Goal: Task Accomplishment & Management: Complete application form

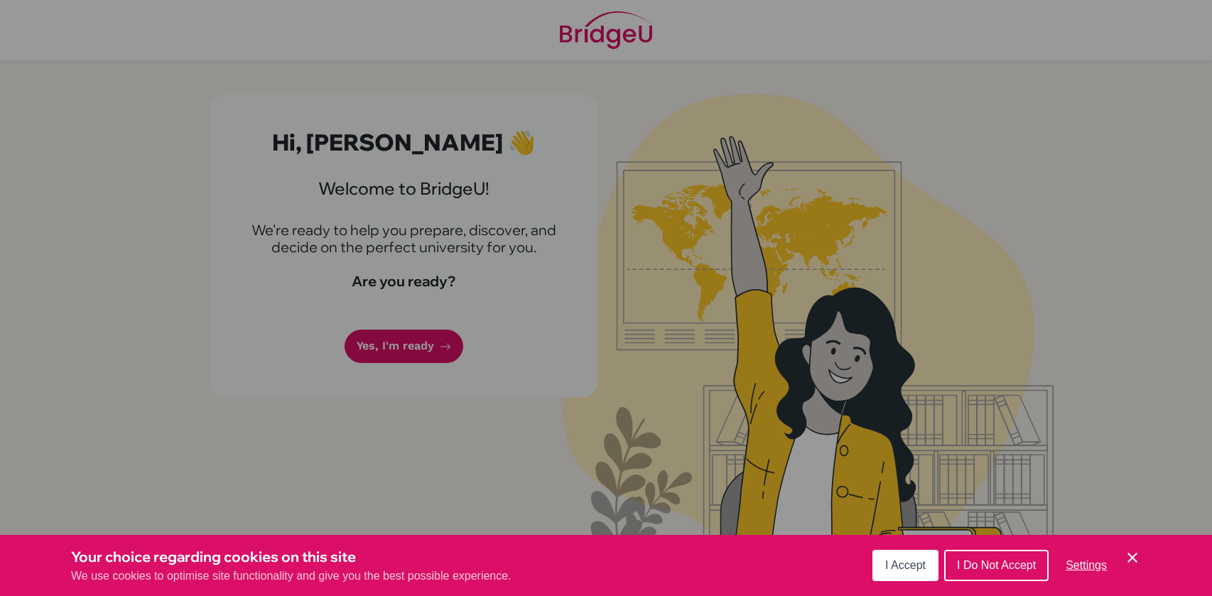
click at [886, 564] on span "I Accept" at bounding box center [905, 565] width 40 height 12
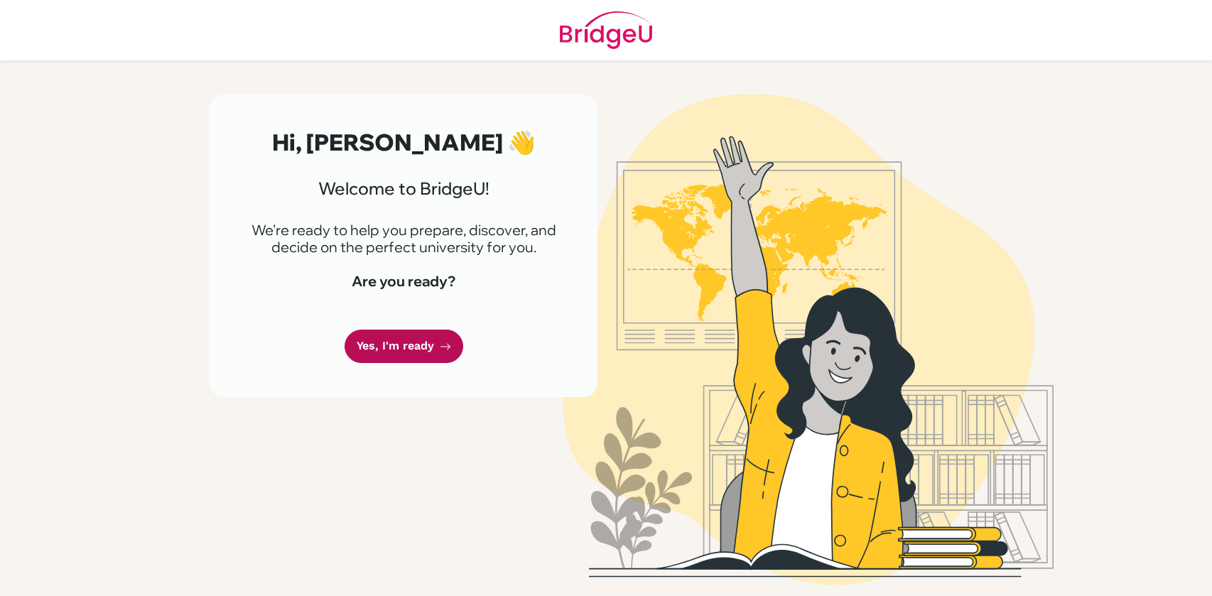
click at [361, 347] on link "Yes, I'm ready" at bounding box center [403, 346] width 119 height 33
click at [436, 351] on link "Yes, I'm ready" at bounding box center [403, 346] width 119 height 33
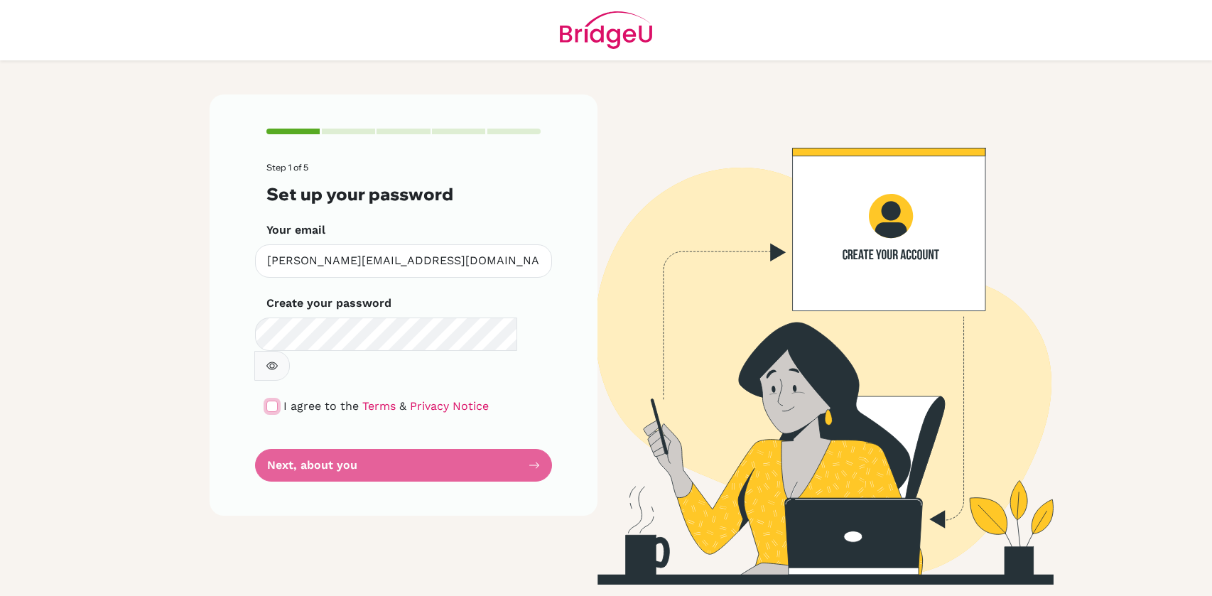
click at [268, 401] on input "checkbox" at bounding box center [271, 406] width 11 height 11
checkbox input "true"
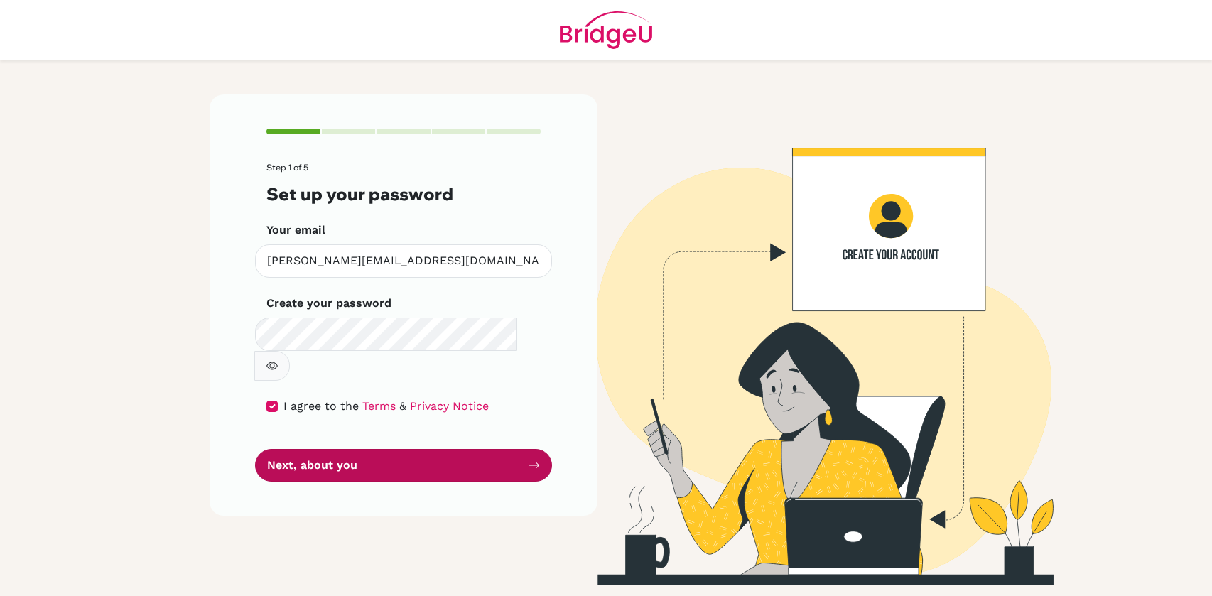
click at [332, 449] on button "Next, about you" at bounding box center [403, 465] width 297 height 33
